Goal: Navigation & Orientation: Find specific page/section

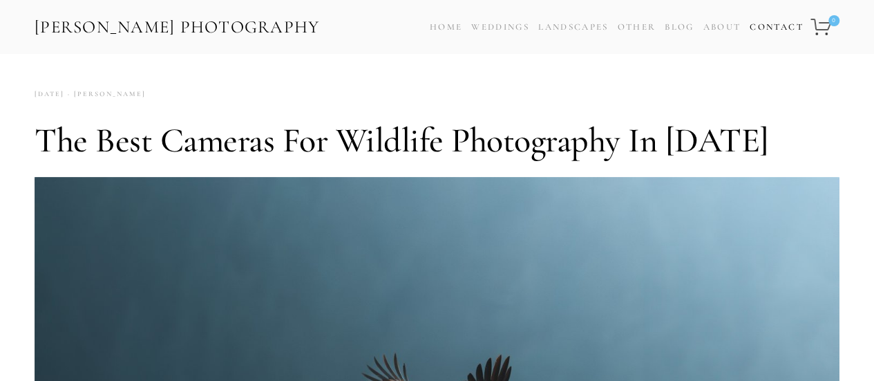
click at [755, 29] on link "Contact" at bounding box center [776, 27] width 53 height 20
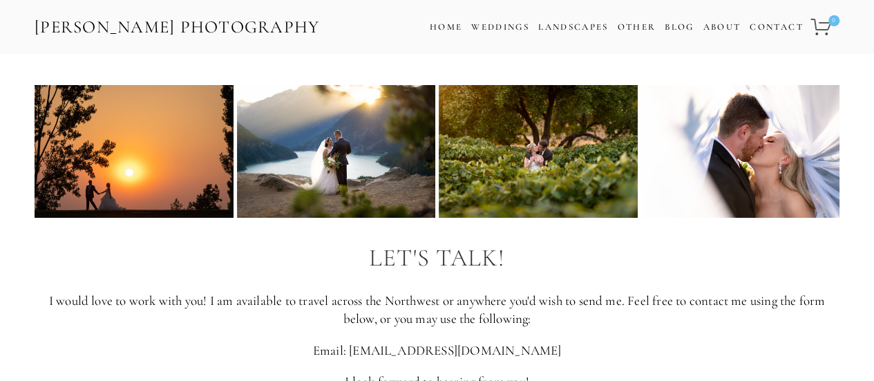
click at [93, 21] on link "[PERSON_NAME] Photography" at bounding box center [177, 27] width 288 height 31
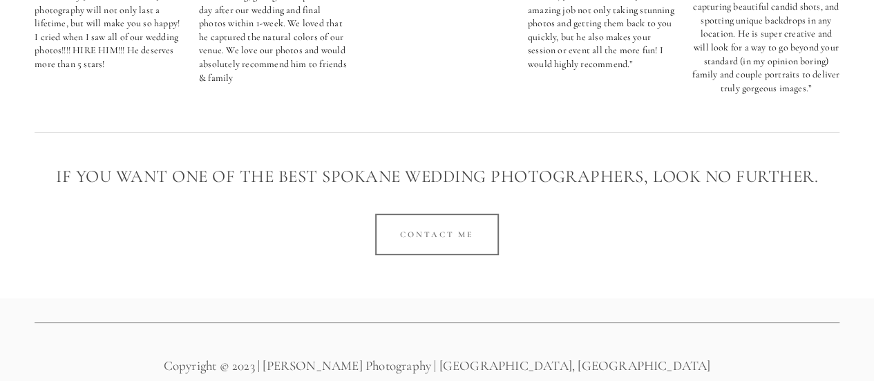
scroll to position [2869, 0]
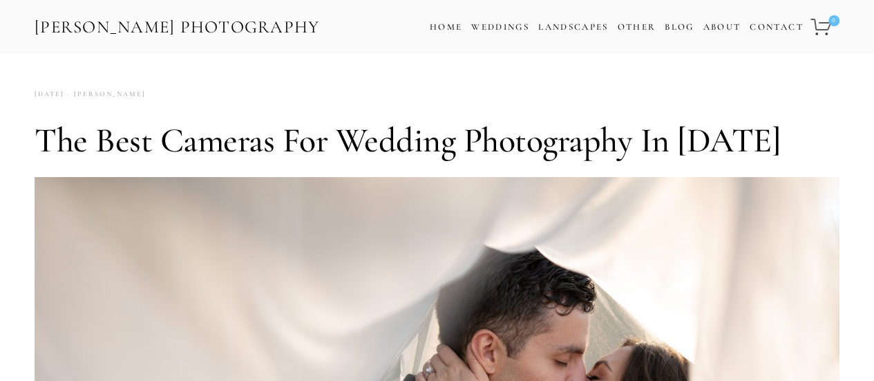
click at [218, 20] on link "[PERSON_NAME] Photography" at bounding box center [177, 27] width 288 height 31
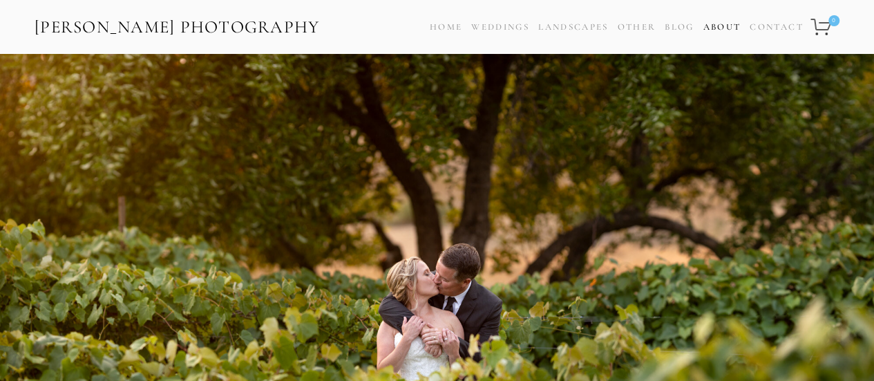
click at [704, 26] on link "About" at bounding box center [722, 27] width 38 height 20
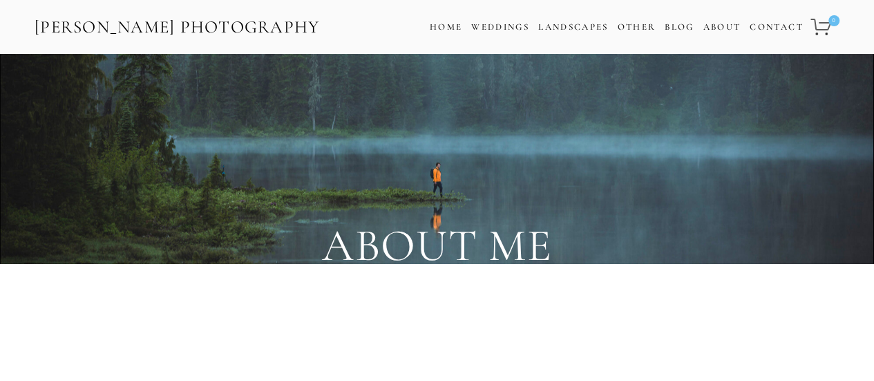
scroll to position [276, 0]
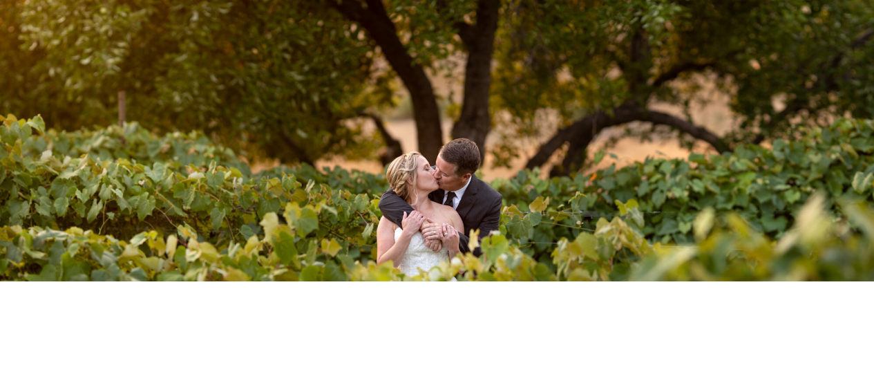
scroll to position [276, 0]
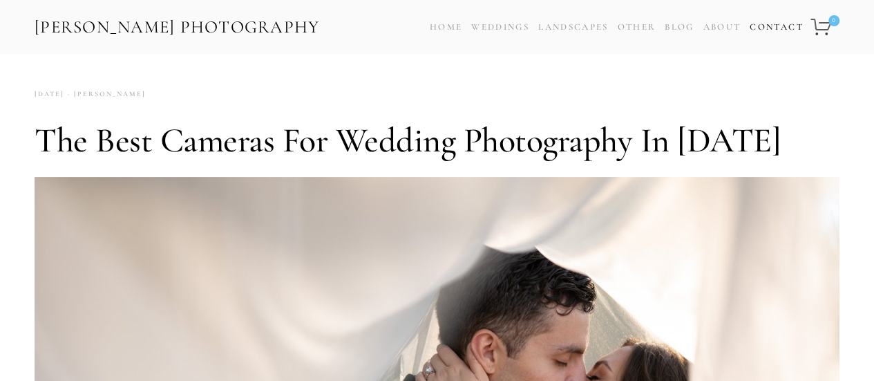
click at [756, 23] on link "Contact" at bounding box center [776, 27] width 53 height 20
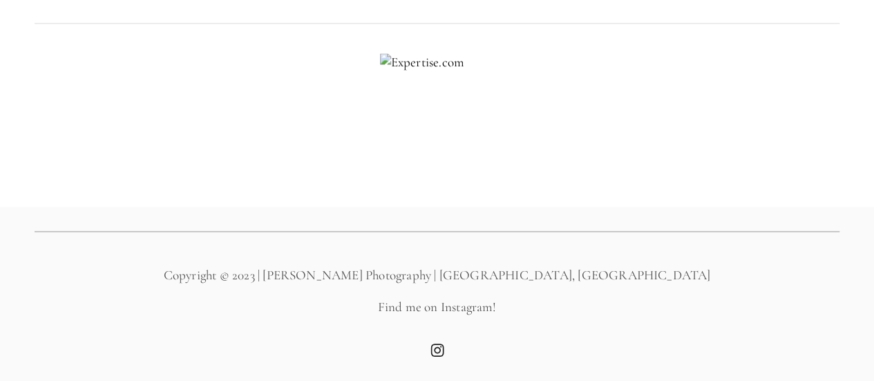
scroll to position [761, 0]
